Goal: Find contact information: Find contact information

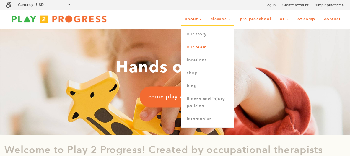
click at [198, 50] on link "Our Team" at bounding box center [207, 47] width 53 height 13
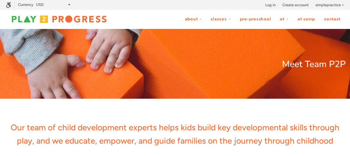
scroll to position [0, 5]
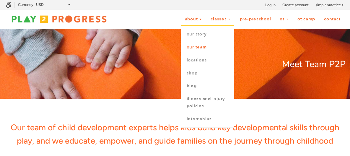
click at [197, 46] on link "Our Team" at bounding box center [207, 47] width 53 height 13
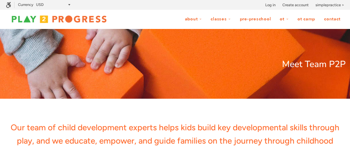
click at [327, 19] on link "Contact" at bounding box center [332, 19] width 24 height 11
